Goal: Information Seeking & Learning: Learn about a topic

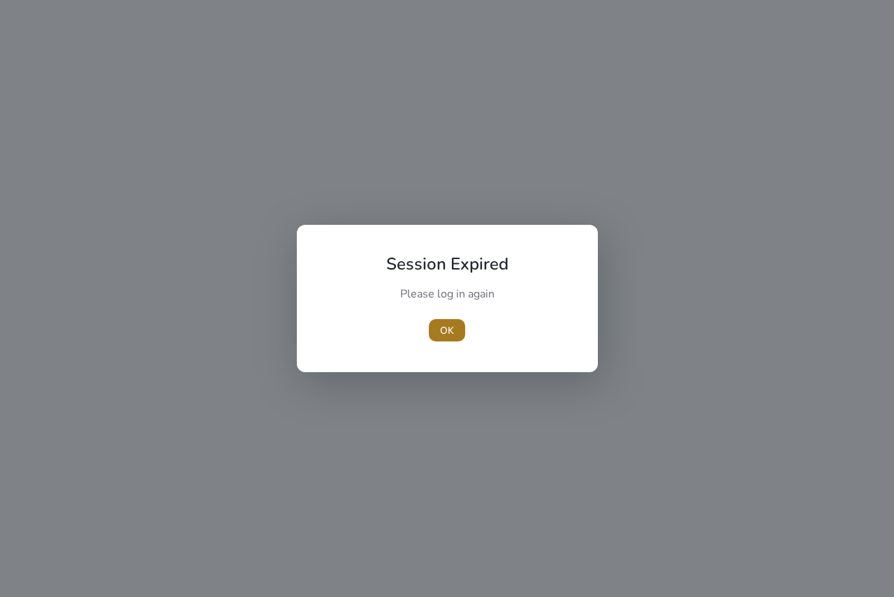
click at [455, 328] on span "button" at bounding box center [447, 331] width 36 height 34
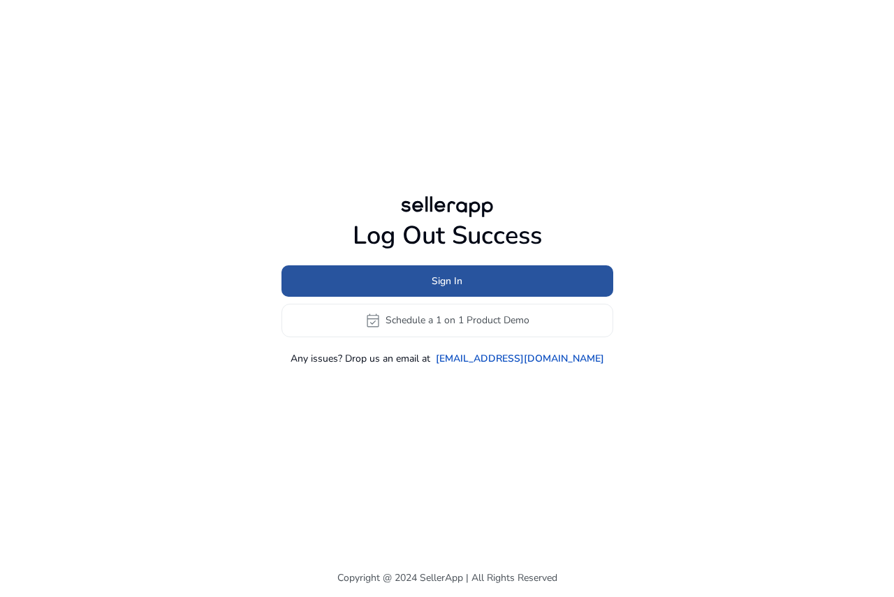
click at [433, 286] on span "Sign In" at bounding box center [447, 281] width 31 height 15
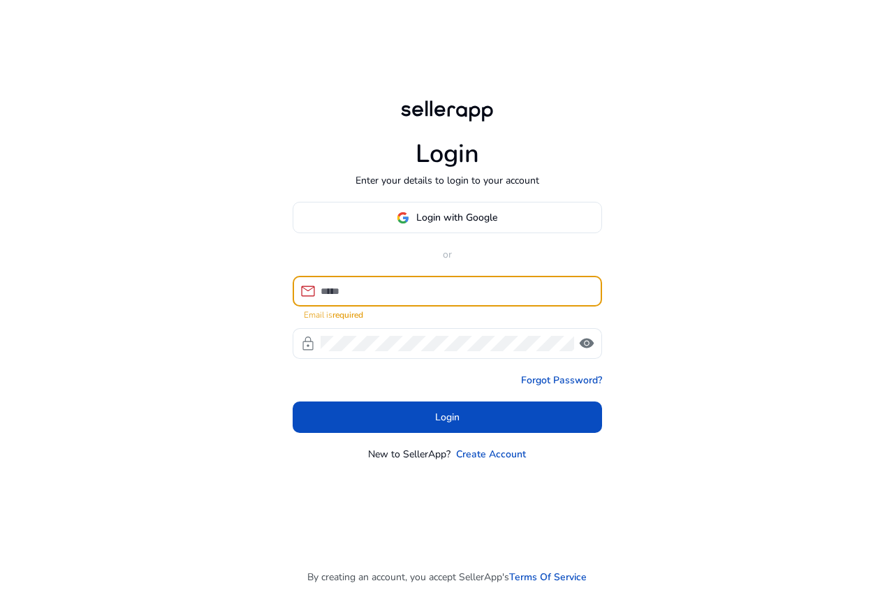
click at [429, 293] on input at bounding box center [456, 291] width 270 height 15
type input "**********"
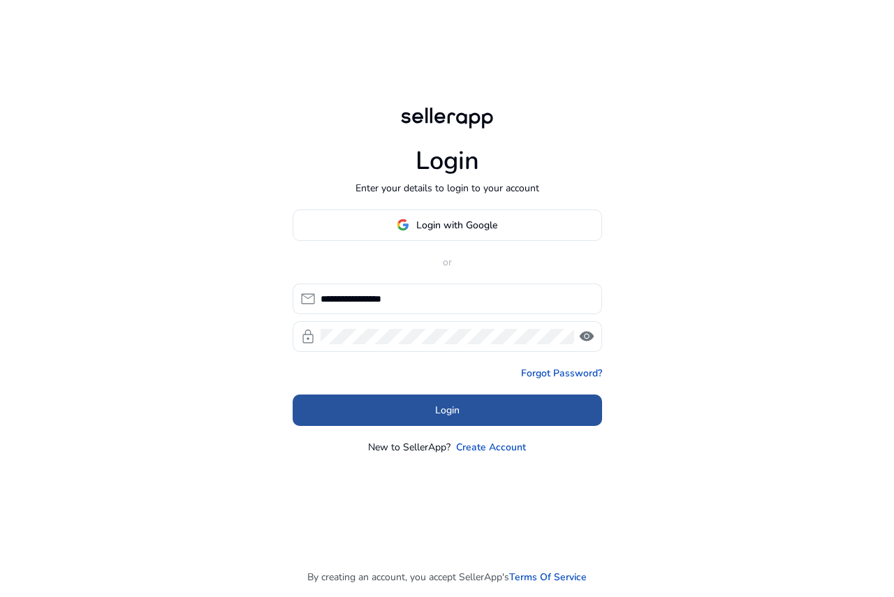
click at [387, 411] on span at bounding box center [447, 410] width 309 height 34
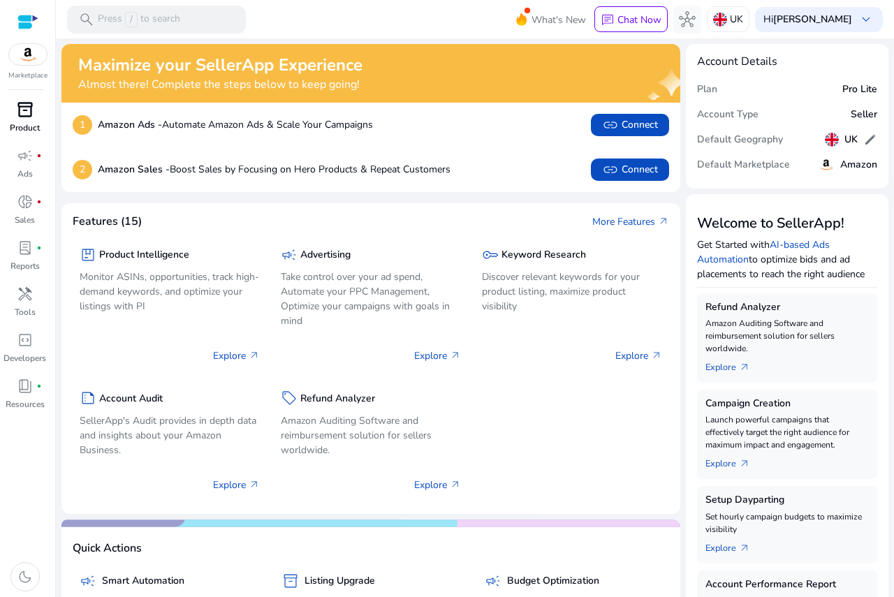
click at [29, 129] on p "Product" at bounding box center [25, 128] width 30 height 13
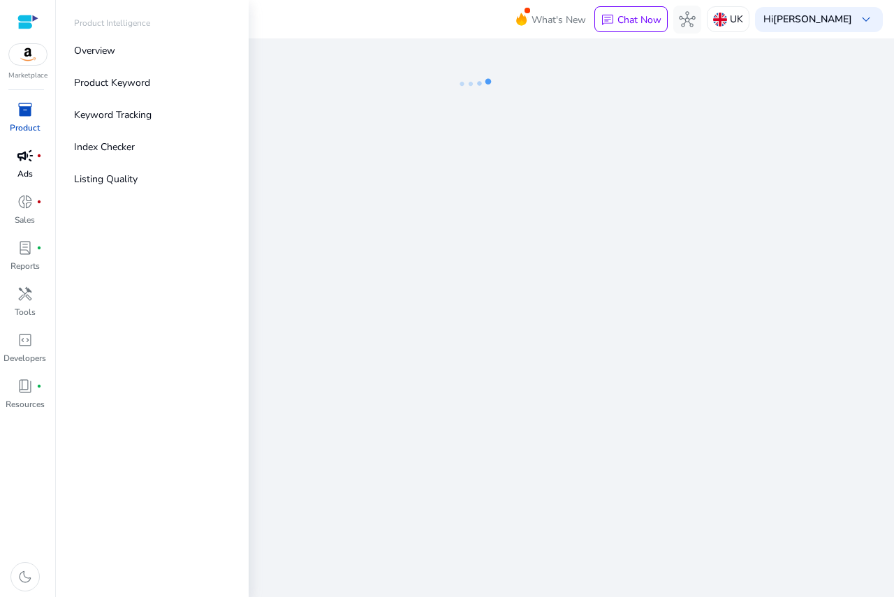
click at [19, 153] on span "campaign" at bounding box center [25, 155] width 17 height 17
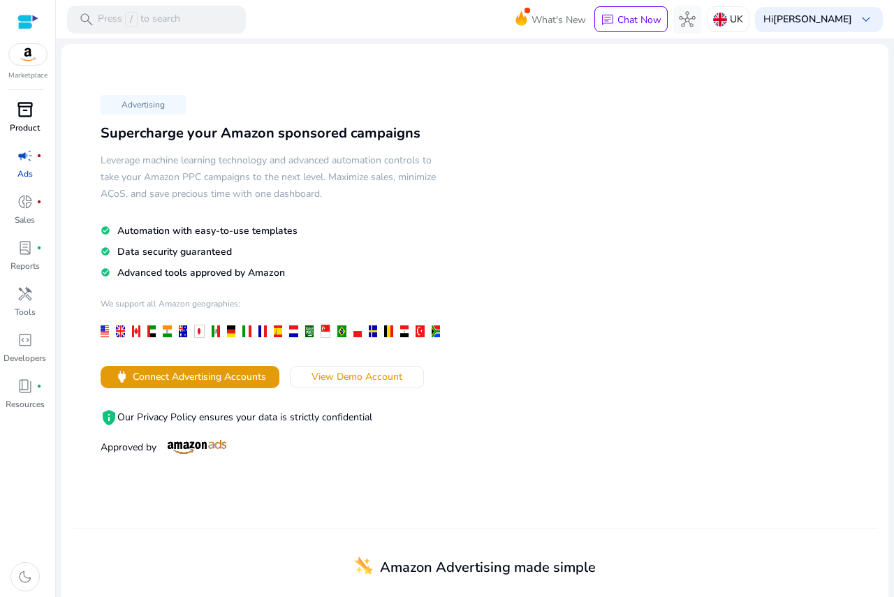
click at [25, 110] on span "inventory_2" at bounding box center [25, 109] width 17 height 17
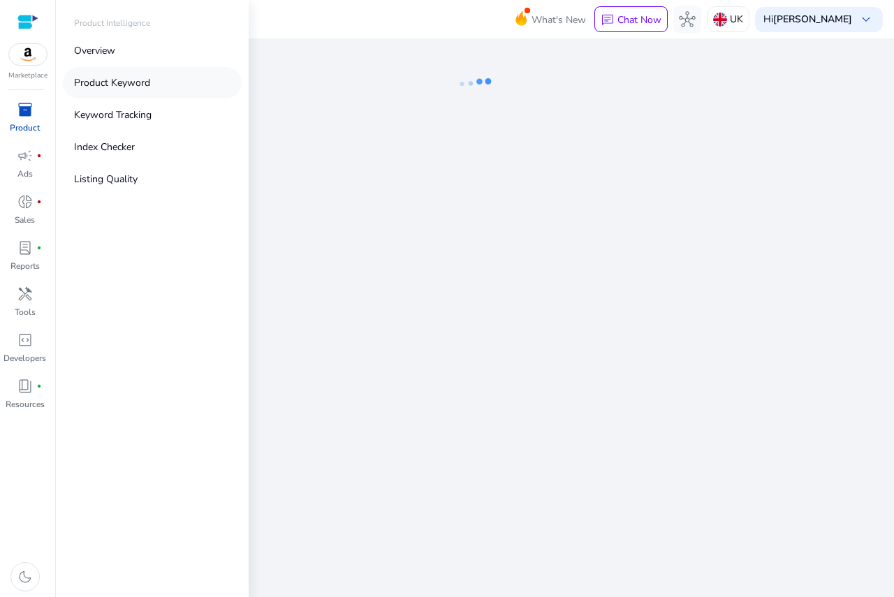
click at [147, 89] on p "Product Keyword" at bounding box center [112, 82] width 76 height 15
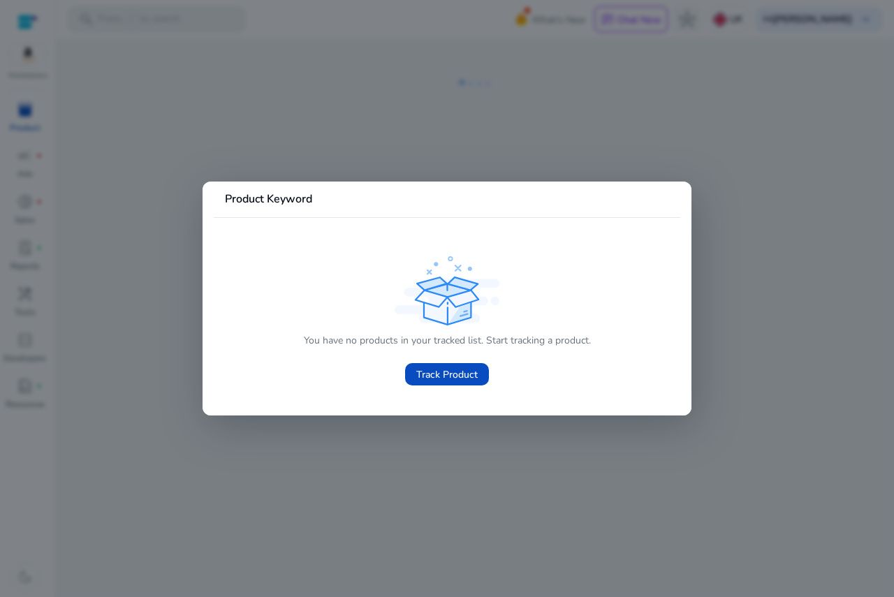
click at [318, 400] on mat-card-content "You have no products in your tracked list. Start tracking a product. Track Prod…" at bounding box center [447, 311] width 467 height 187
click at [399, 409] on mat-card "Product Keyword You have no products in your tracked list. Start tracking a pro…" at bounding box center [447, 299] width 489 height 234
click at [507, 221] on mat-card-content "You have no products in your tracked list. Start tracking a product. Track Prod…" at bounding box center [447, 311] width 467 height 187
drag, startPoint x: 427, startPoint y: 194, endPoint x: 220, endPoint y: 165, distance: 208.8
click at [421, 192] on mat-card "Product Keyword You have no products in your tracked list. Start tracking a pro…" at bounding box center [447, 299] width 489 height 234
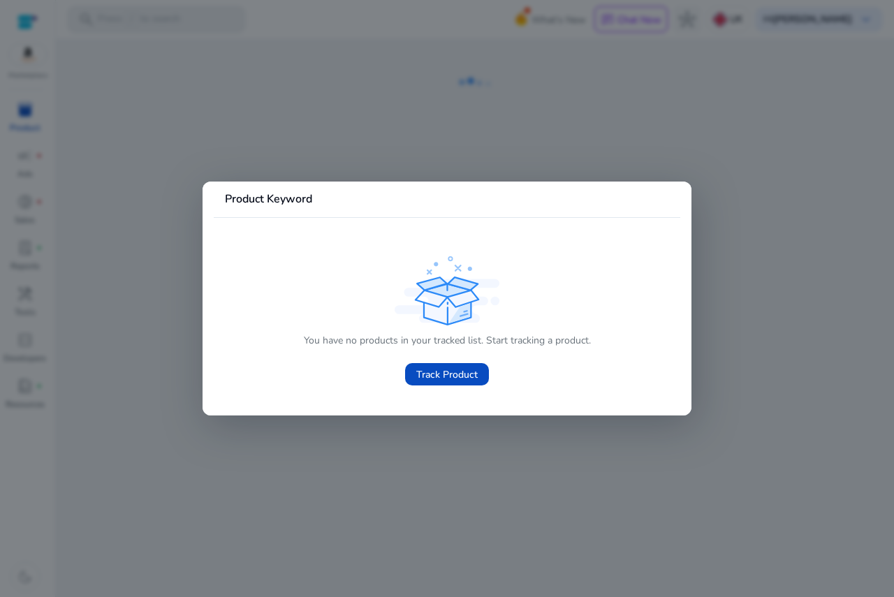
drag, startPoint x: 32, startPoint y: 111, endPoint x: 323, endPoint y: 182, distance: 299.7
click at [36, 111] on div at bounding box center [447, 298] width 894 height 597
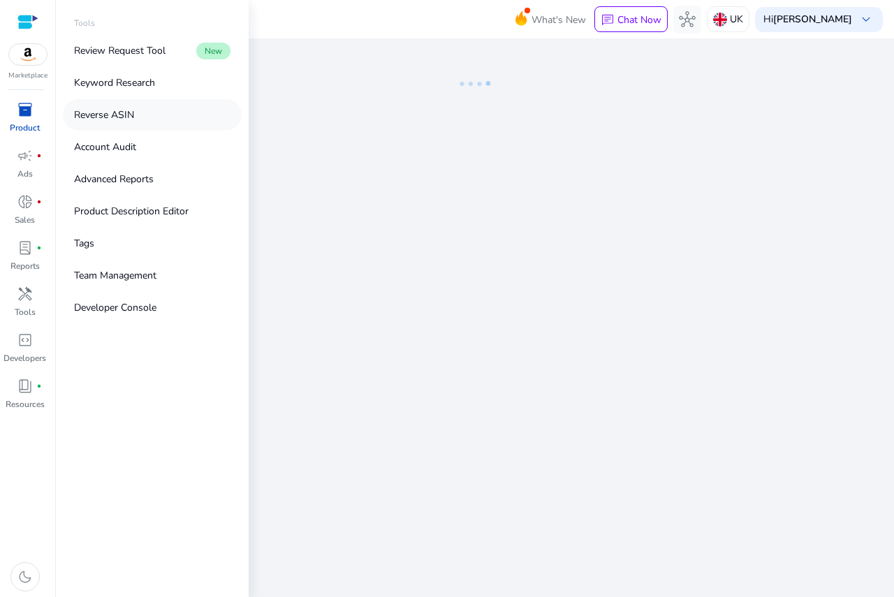
click at [137, 117] on link "Reverse ASIN" at bounding box center [152, 114] width 179 height 31
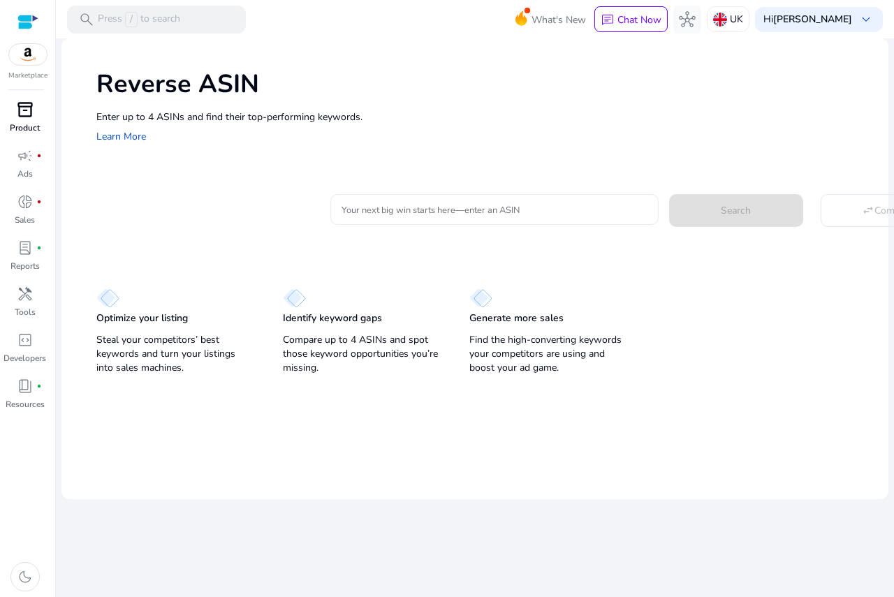
click at [450, 217] on input "Your next big win starts here—enter an ASIN" at bounding box center [495, 209] width 306 height 15
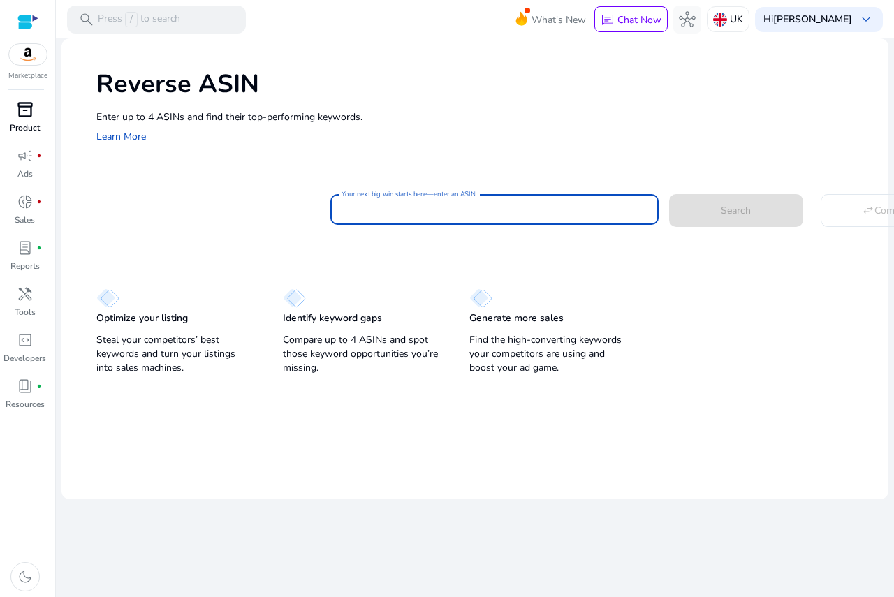
paste input "**********"
type input "**********"
click at [692, 213] on span at bounding box center [736, 211] width 134 height 34
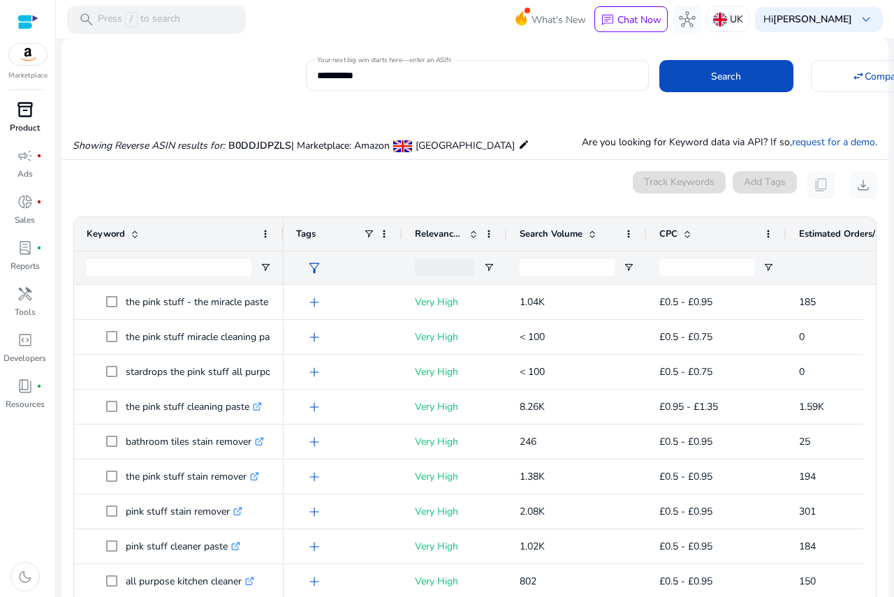
scroll to position [102, 0]
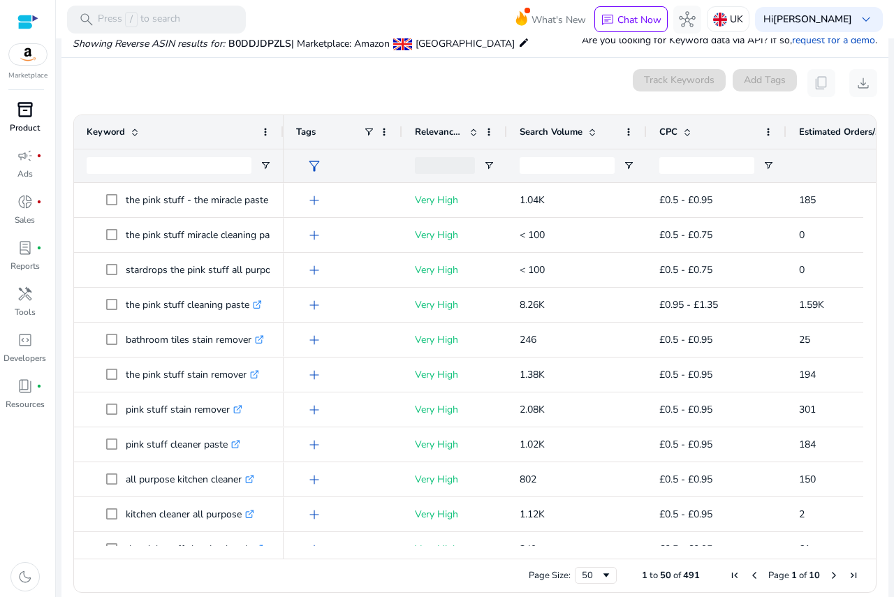
click at [589, 131] on span at bounding box center [592, 131] width 11 height 11
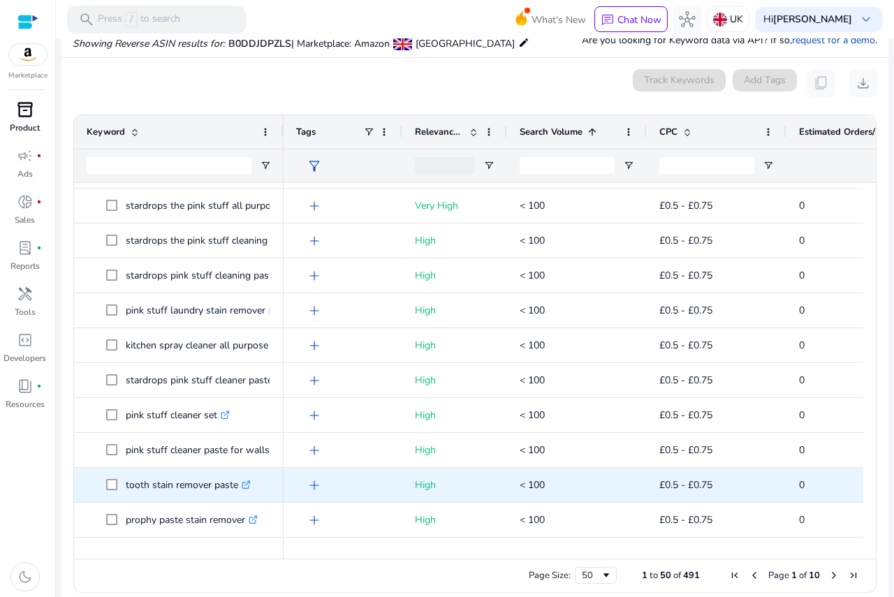
scroll to position [0, 0]
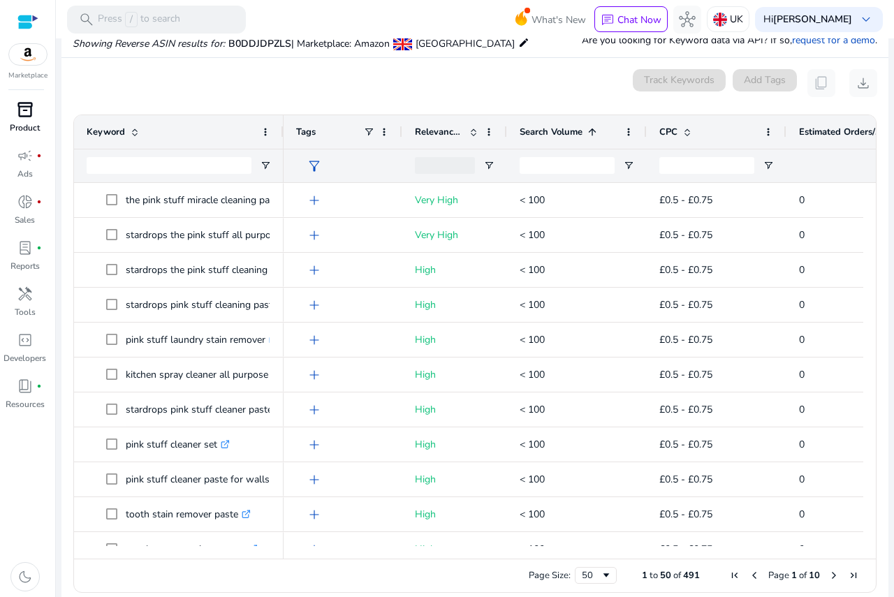
click at [853, 126] on span "Estimated Orders/Month" at bounding box center [841, 132] width 84 height 13
click at [852, 126] on span "Estimated Orders/Month" at bounding box center [841, 132] width 84 height 13
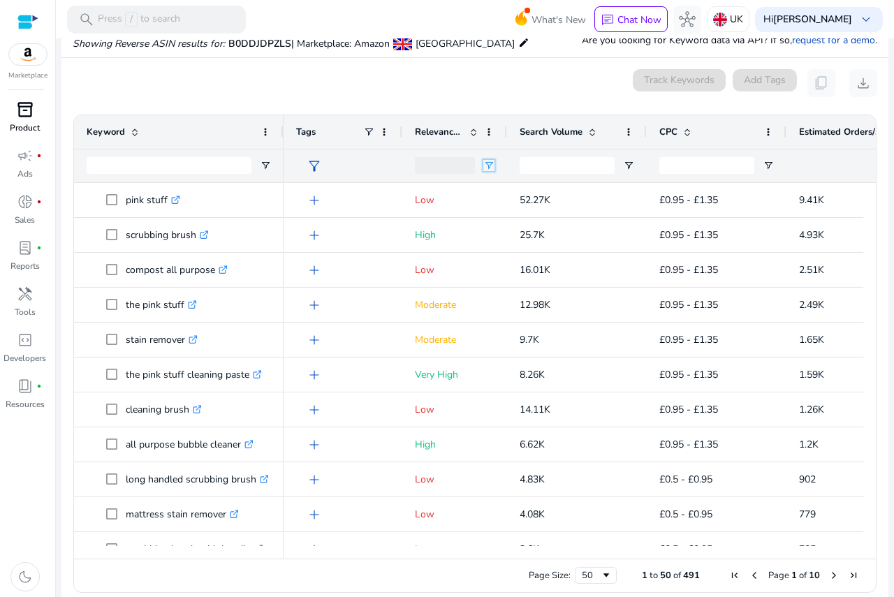
click at [489, 170] on span "Open Filter Menu" at bounding box center [488, 165] width 11 height 11
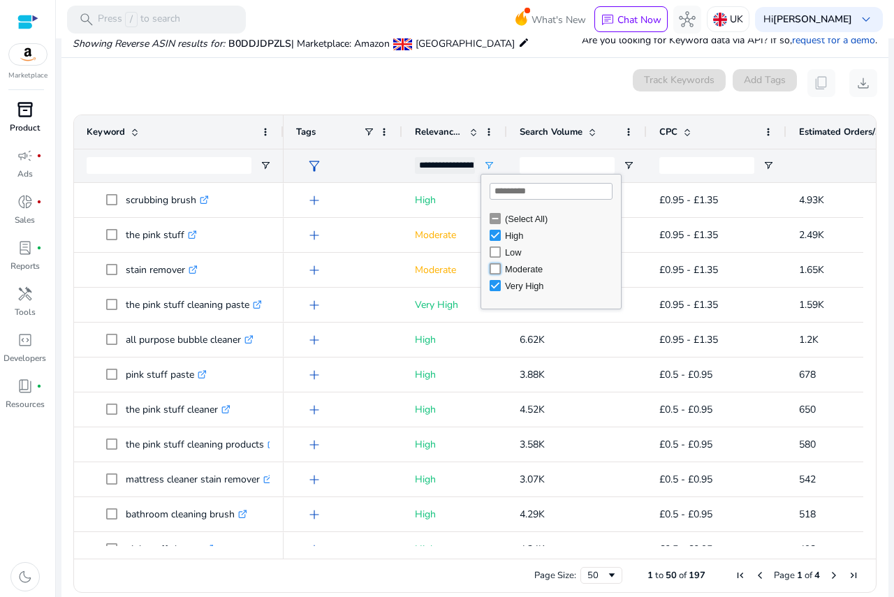
type input "**********"
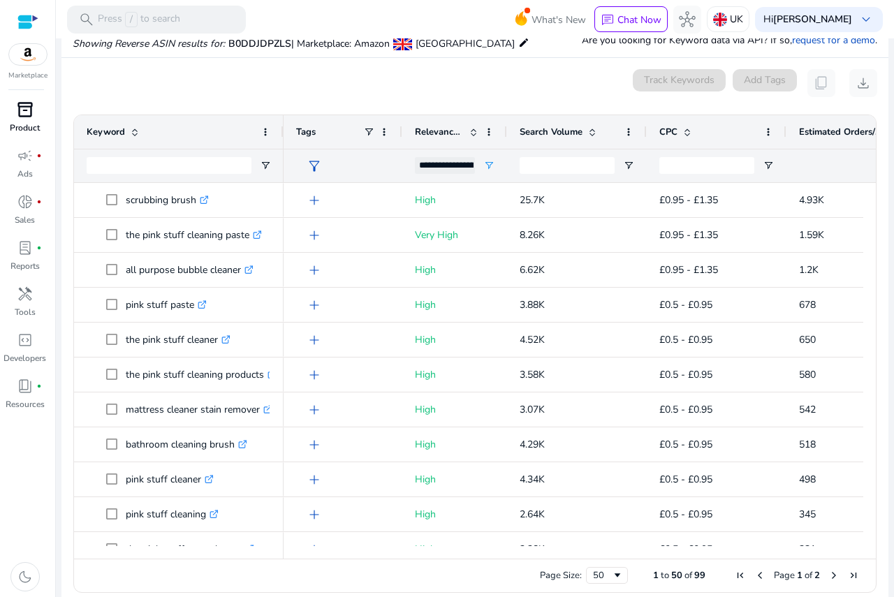
click at [456, 93] on div "0 keyword(s) selected Track Keywords Add Tags content_copy download" at bounding box center [475, 83] width 805 height 28
